Goal: Navigation & Orientation: Find specific page/section

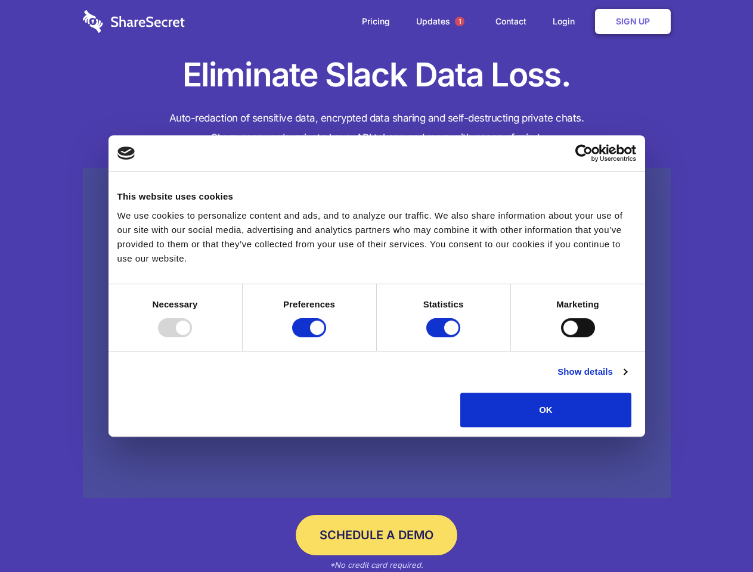
click at [192, 337] on div at bounding box center [175, 327] width 34 height 19
click at [326, 337] on input "Preferences" at bounding box center [309, 327] width 34 height 19
checkbox input "false"
click at [445, 337] on input "Statistics" at bounding box center [443, 327] width 34 height 19
checkbox input "false"
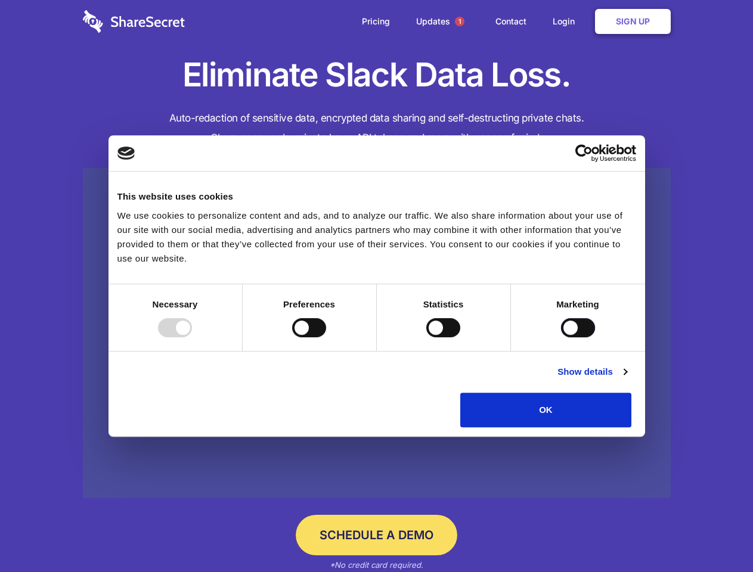
click at [561, 337] on input "Marketing" at bounding box center [578, 327] width 34 height 19
checkbox input "true"
click at [627, 379] on link "Show details" at bounding box center [592, 372] width 69 height 14
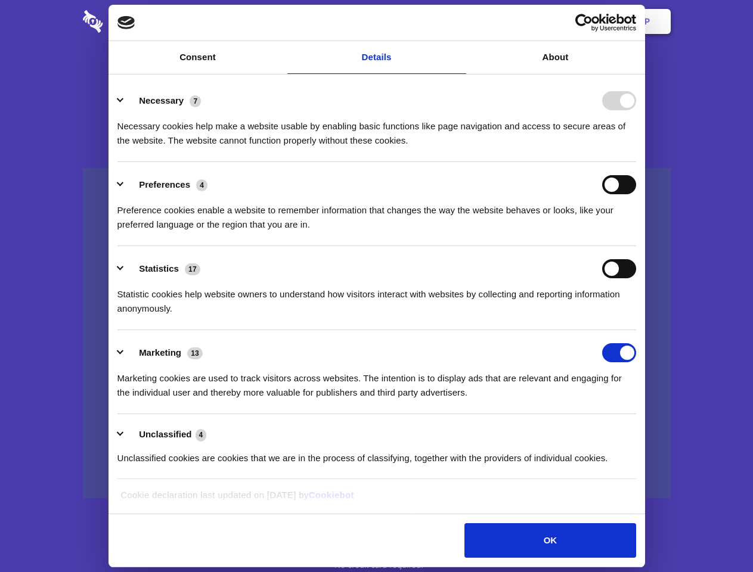
click at [636, 162] on li "Necessary 7 Necessary cookies help make a website usable by enabling basic func…" at bounding box center [376, 120] width 519 height 84
click at [459, 21] on span "1" at bounding box center [460, 22] width 10 height 10
